Goal: Task Accomplishment & Management: Complete application form

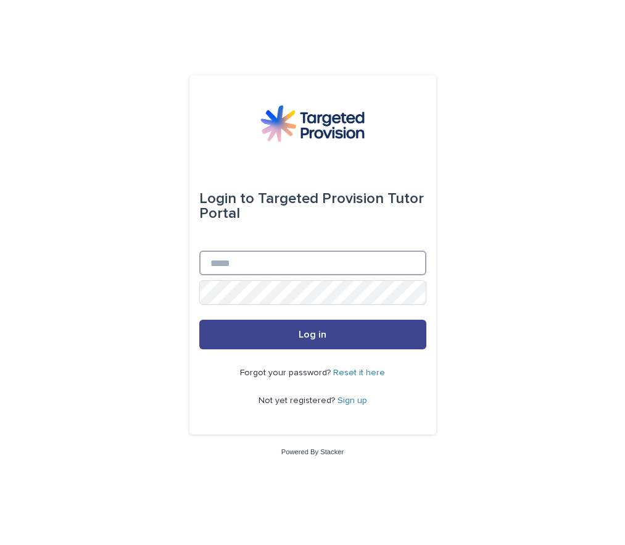
type input "**********"
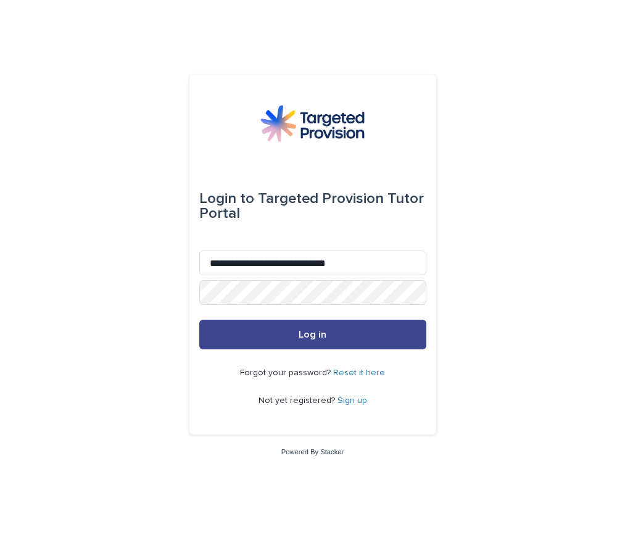
click at [291, 336] on button "Log in" at bounding box center [312, 335] width 227 height 30
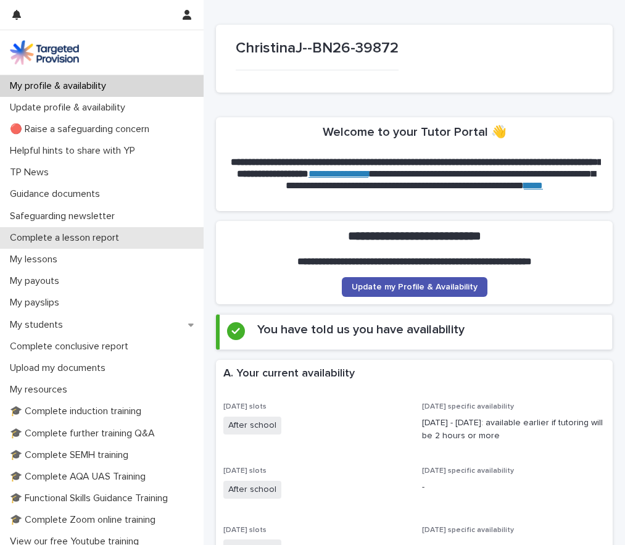
click at [85, 233] on p "Complete a lesson report" at bounding box center [67, 238] width 124 height 12
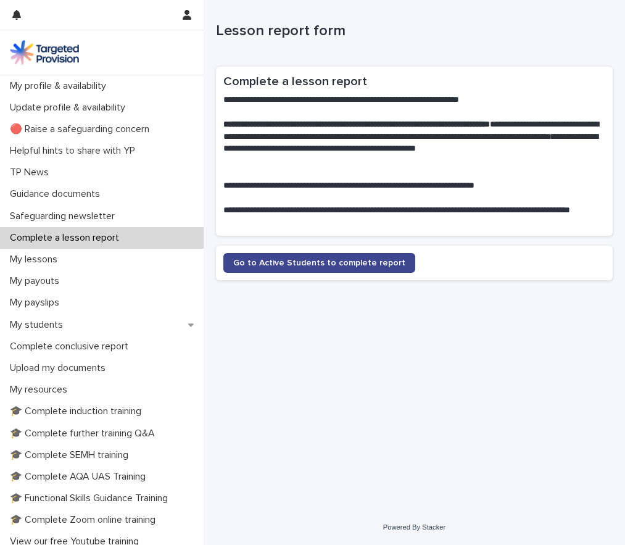
click at [244, 261] on span "Go to Active Students to complete report" at bounding box center [319, 263] width 172 height 9
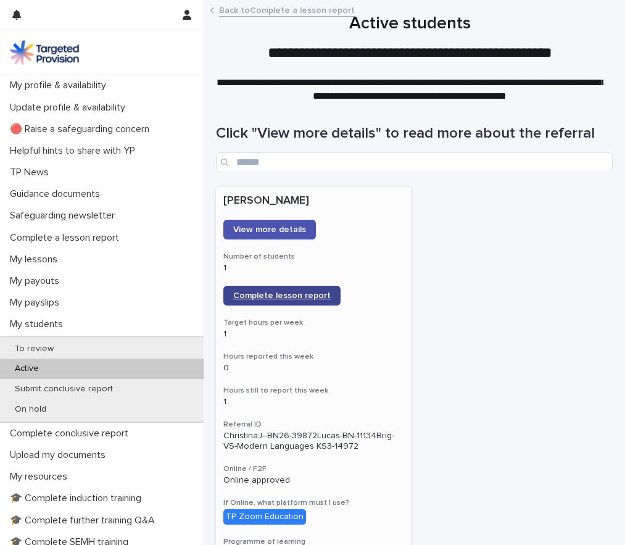
click at [251, 293] on span "Complete lesson report" at bounding box center [282, 295] width 98 height 9
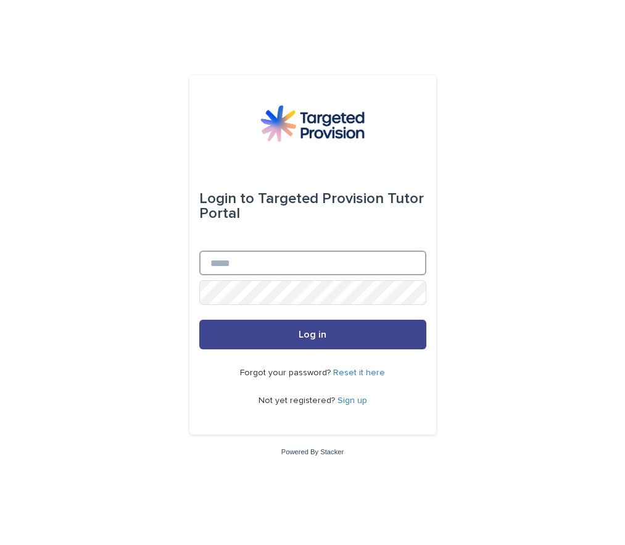
type input "**********"
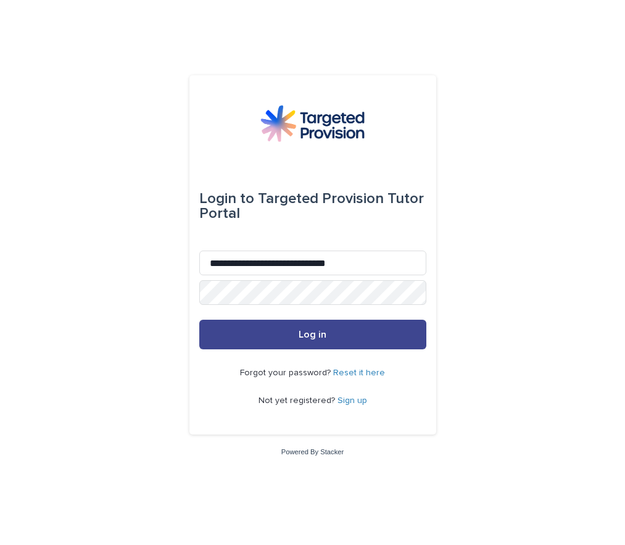
click at [304, 332] on span "Log in" at bounding box center [313, 335] width 28 height 10
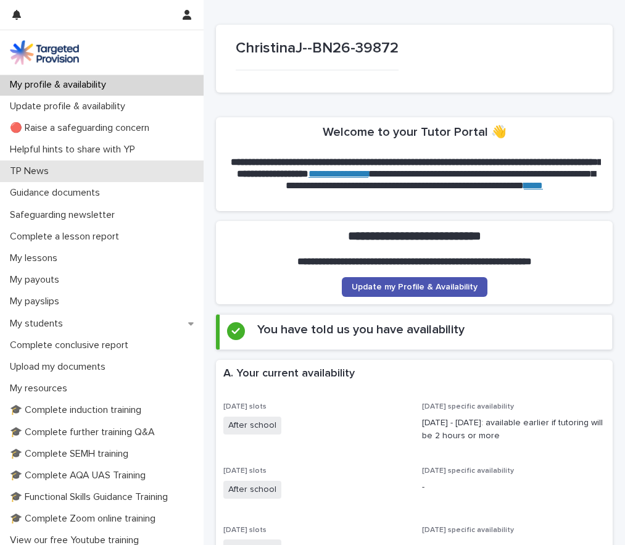
scroll to position [1, 0]
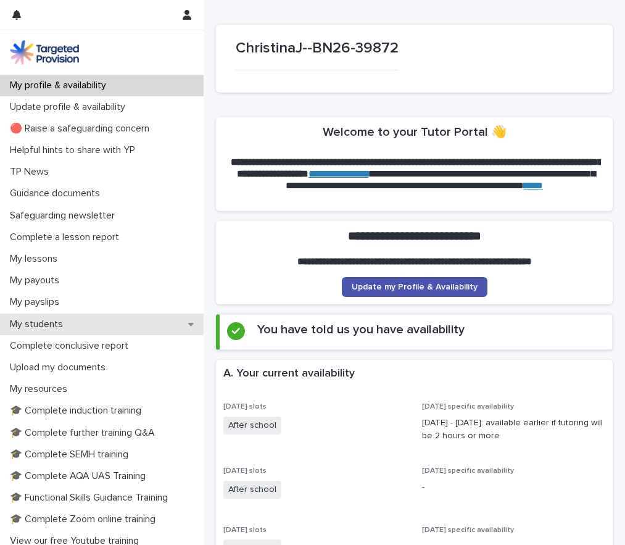
click at [25, 324] on p "My students" at bounding box center [39, 325] width 68 height 12
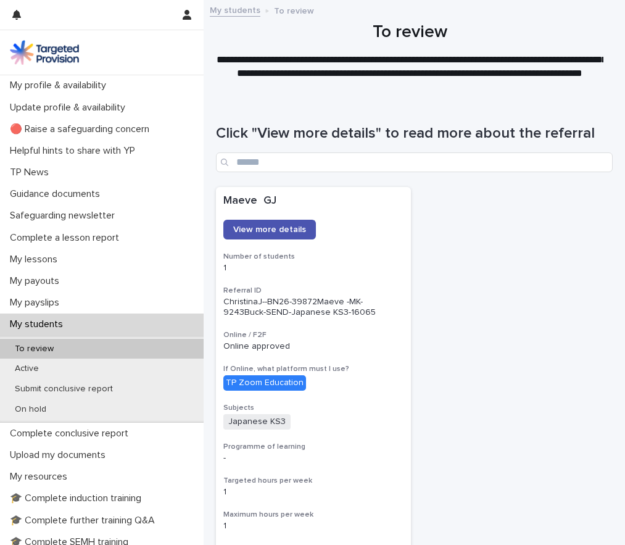
click at [29, 345] on p "To review" at bounding box center [34, 349] width 59 height 10
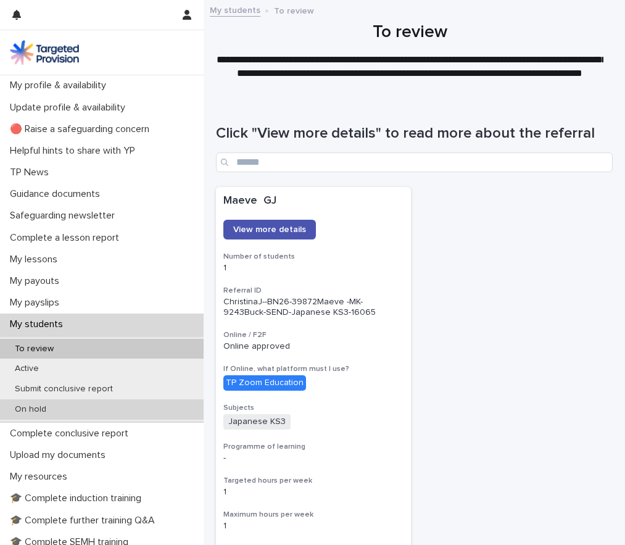
click at [31, 404] on p "On hold" at bounding box center [30, 409] width 51 height 10
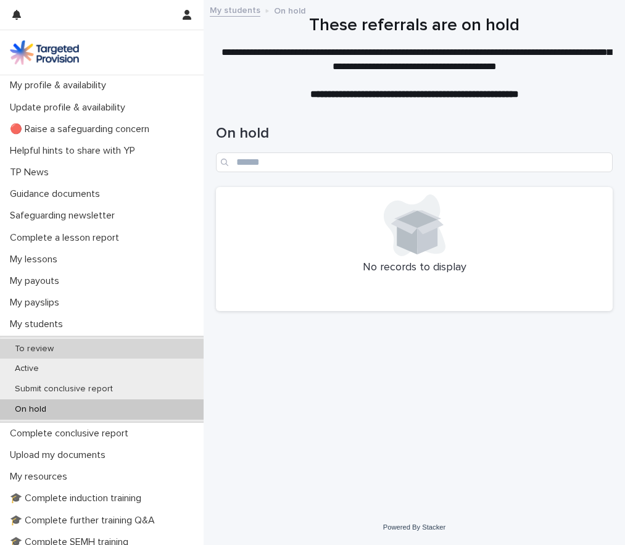
click at [45, 343] on div "To review" at bounding box center [102, 349] width 204 height 20
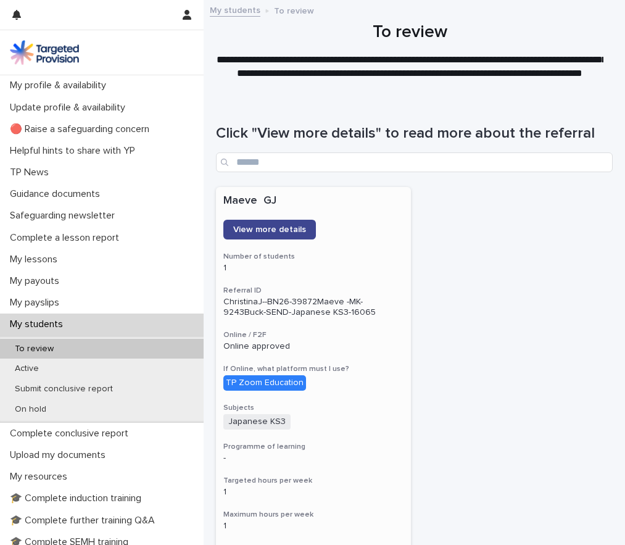
click at [278, 227] on span "View more details" at bounding box center [269, 229] width 73 height 9
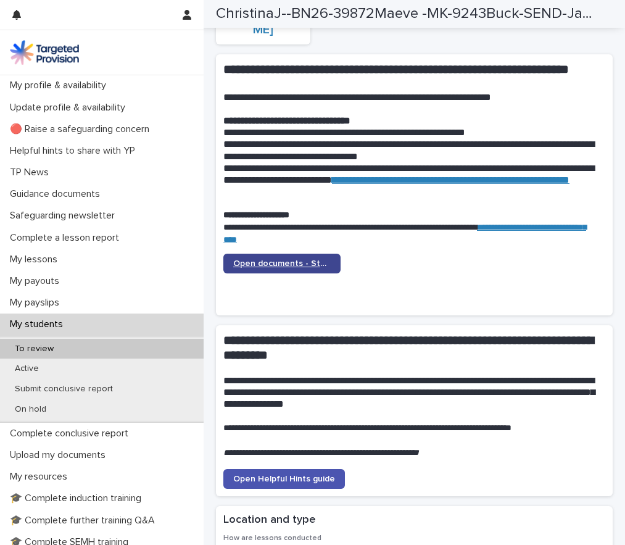
scroll to position [1226, 0]
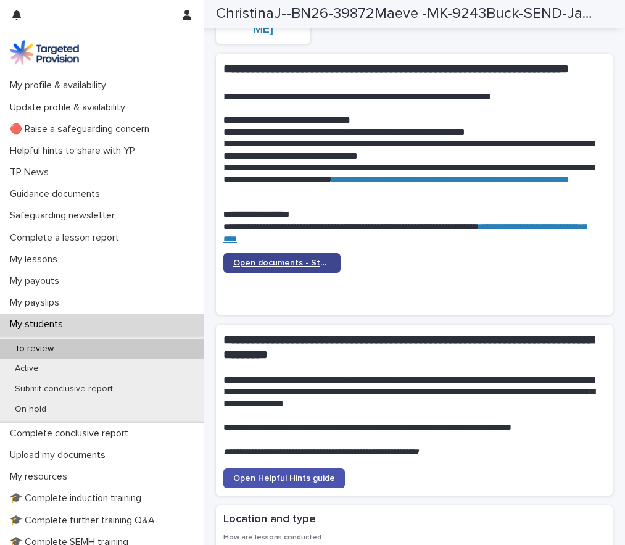
click at [292, 261] on span "Open documents - Student 1" at bounding box center [282, 263] width 98 height 9
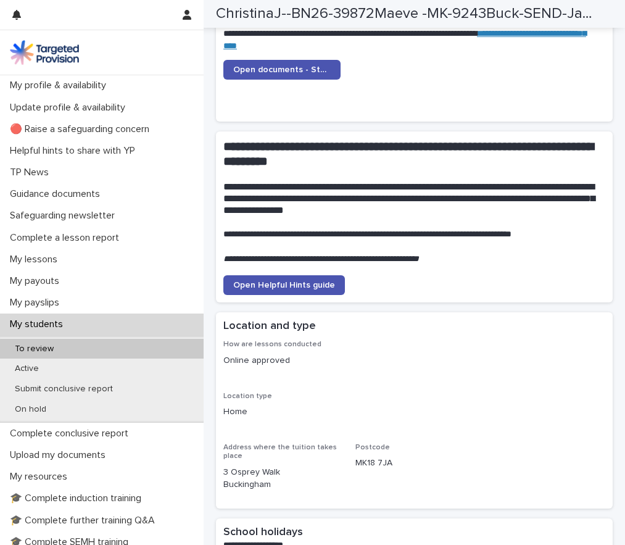
scroll to position [1242, 0]
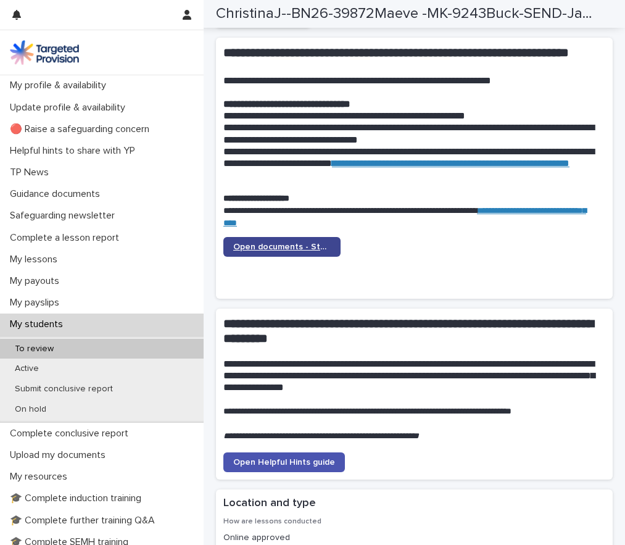
click at [272, 243] on span "Open documents - Student 1" at bounding box center [282, 247] width 98 height 9
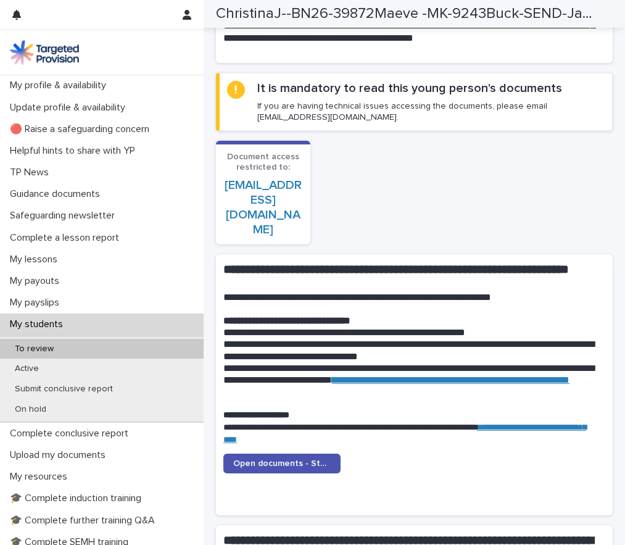
scroll to position [1024, 0]
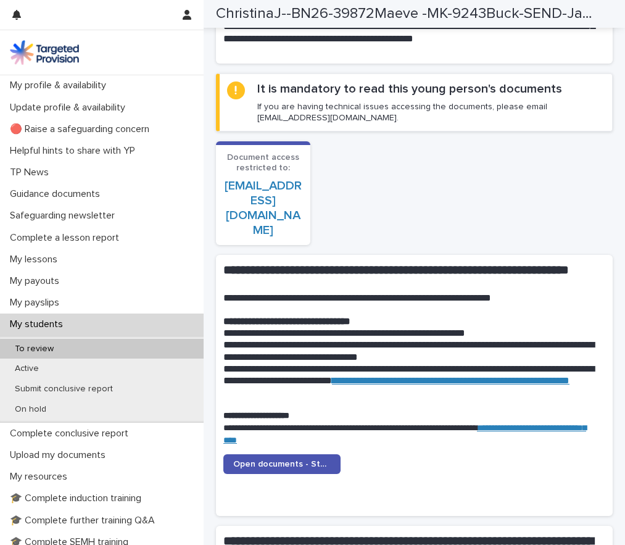
click at [254, 188] on link "christinajohnson_uk@yahoo.co.uk" at bounding box center [263, 208] width 77 height 57
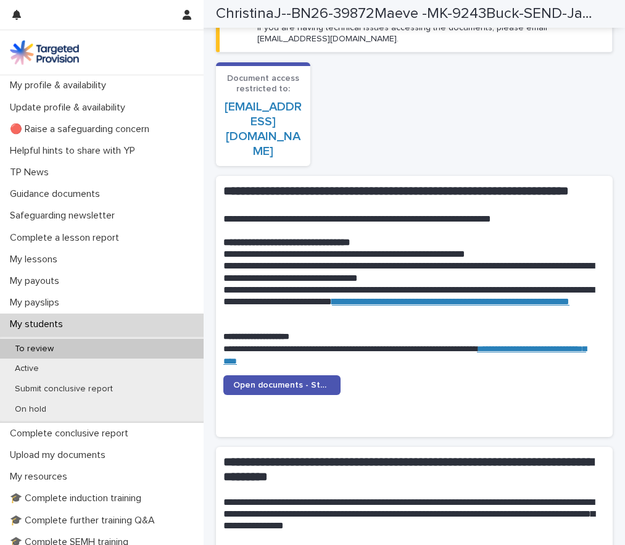
scroll to position [1104, 0]
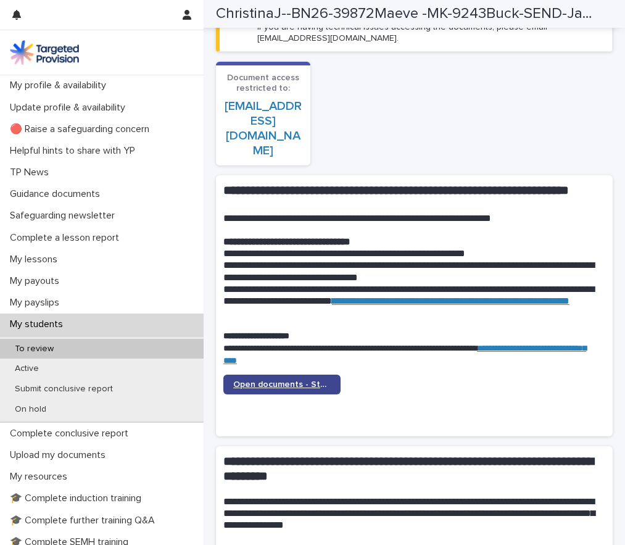
click at [241, 383] on span "Open documents - Student 1" at bounding box center [282, 384] width 98 height 9
